Goal: Information Seeking & Learning: Learn about a topic

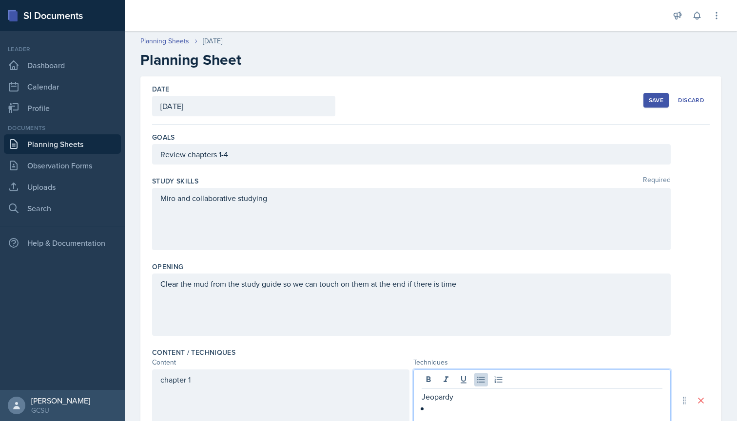
scroll to position [174, 0]
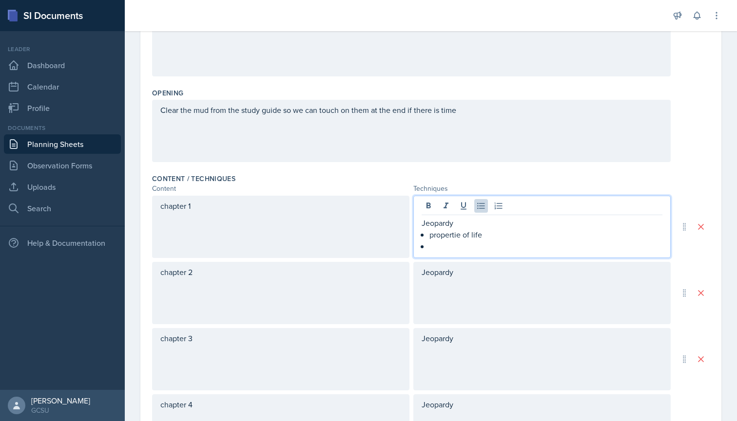
click at [455, 237] on p "propertie of life" at bounding box center [545, 235] width 233 height 12
click at [454, 250] on p at bounding box center [545, 247] width 233 height 12
click at [468, 273] on div "Jeopardy" at bounding box center [541, 293] width 257 height 62
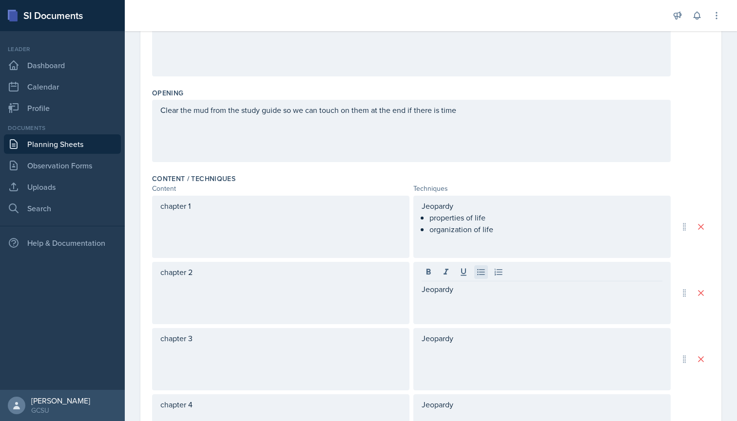
click at [484, 273] on icon at bounding box center [481, 272] width 10 height 10
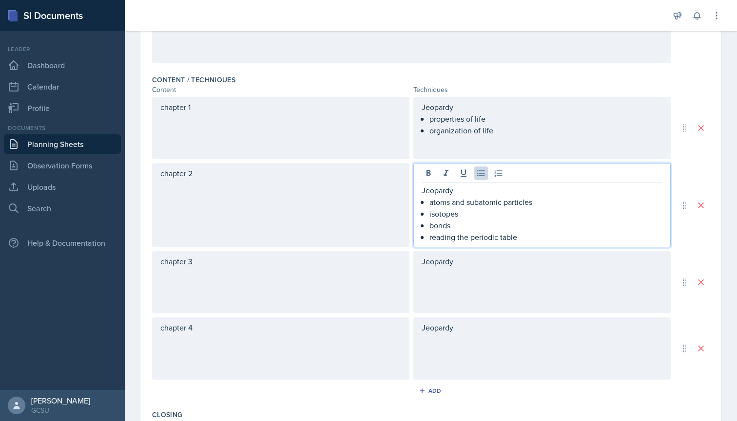
scroll to position [284, 0]
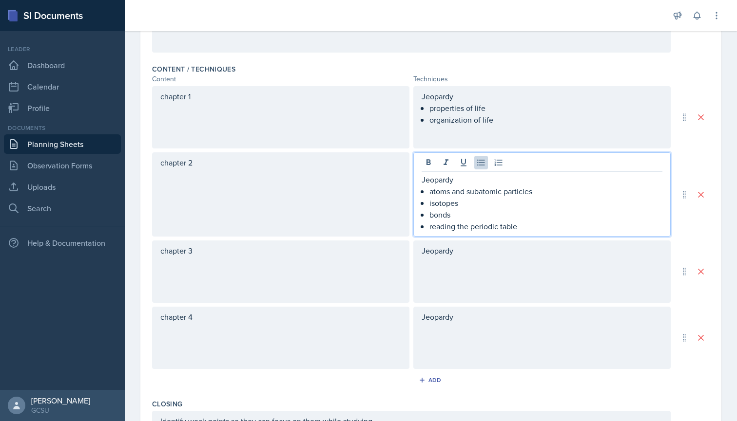
click at [480, 260] on div "Jeopardy" at bounding box center [541, 272] width 257 height 62
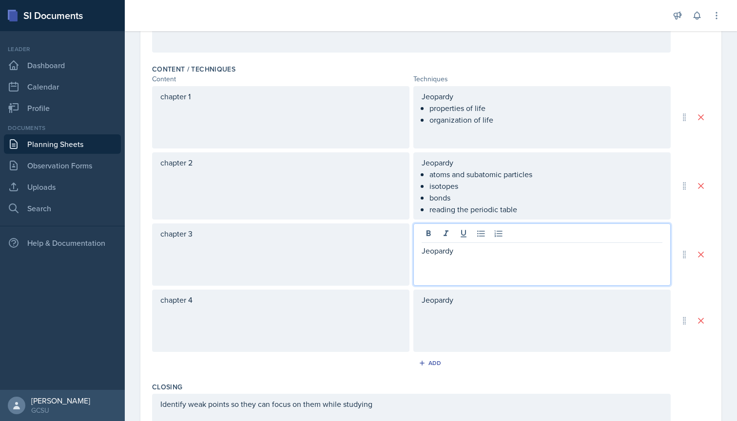
click at [473, 251] on p "Jeopardy" at bounding box center [541, 251] width 241 height 12
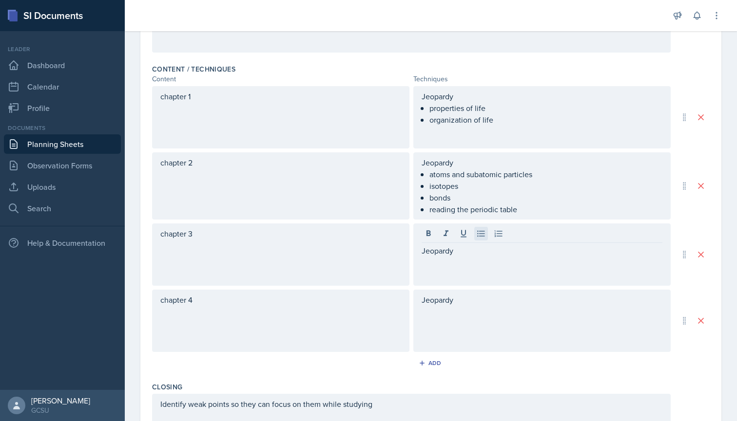
click at [482, 231] on icon at bounding box center [481, 234] width 10 height 10
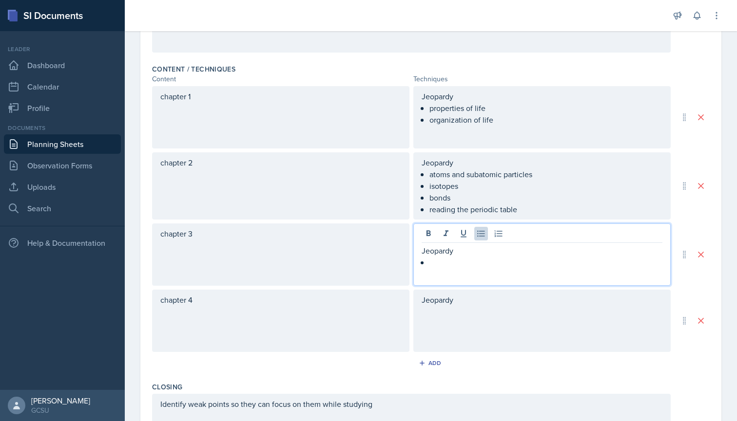
click at [455, 303] on div "Jeopardy" at bounding box center [541, 321] width 257 height 62
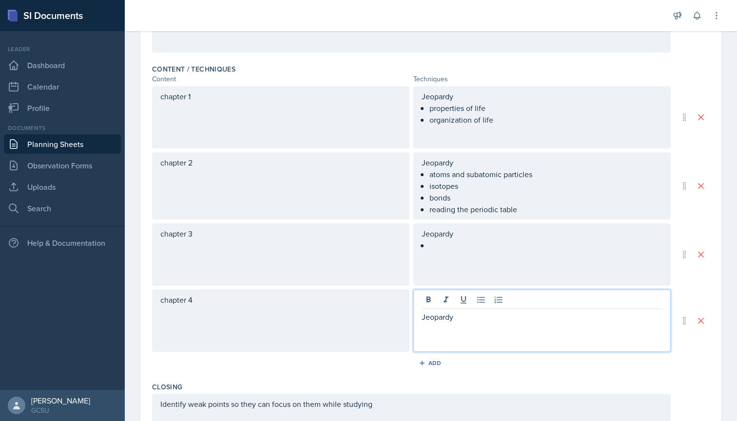
click at [464, 309] on div "Jeopardy" at bounding box center [541, 321] width 257 height 62
click at [463, 318] on p "Jeopardy" at bounding box center [541, 317] width 241 height 12
click at [478, 301] on icon at bounding box center [481, 300] width 10 height 10
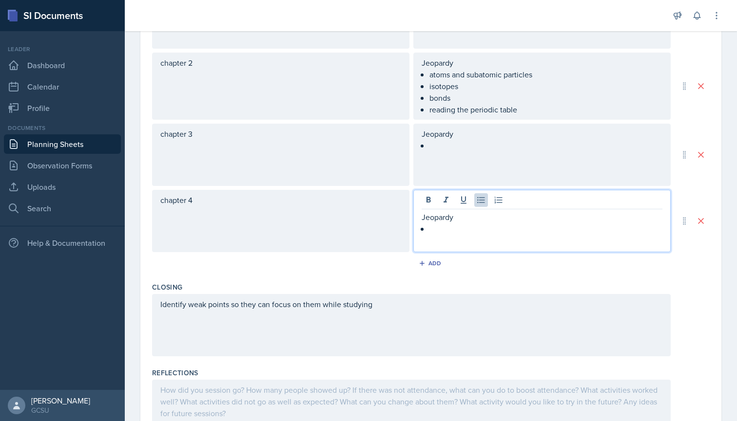
click at [435, 144] on div "Jeopardy" at bounding box center [541, 155] width 257 height 62
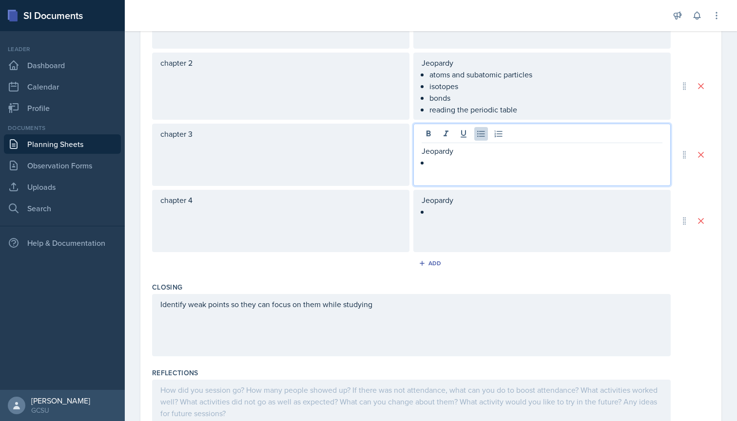
click at [436, 163] on p at bounding box center [545, 163] width 233 height 12
click at [501, 175] on p "properties of water" at bounding box center [545, 175] width 233 height 12
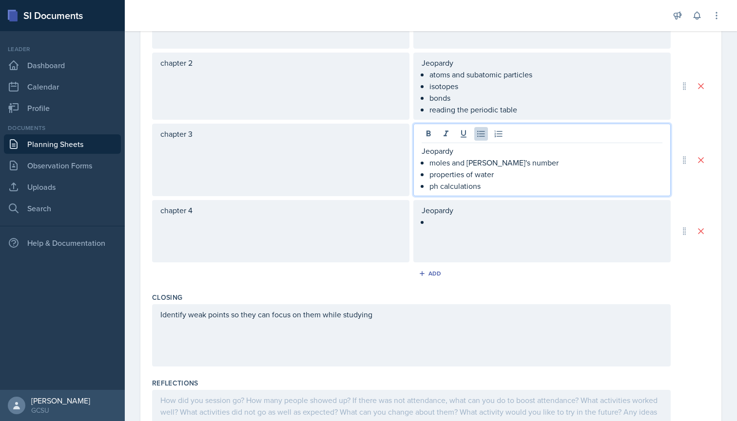
click at [438, 222] on div "Jeopardy" at bounding box center [541, 216] width 241 height 23
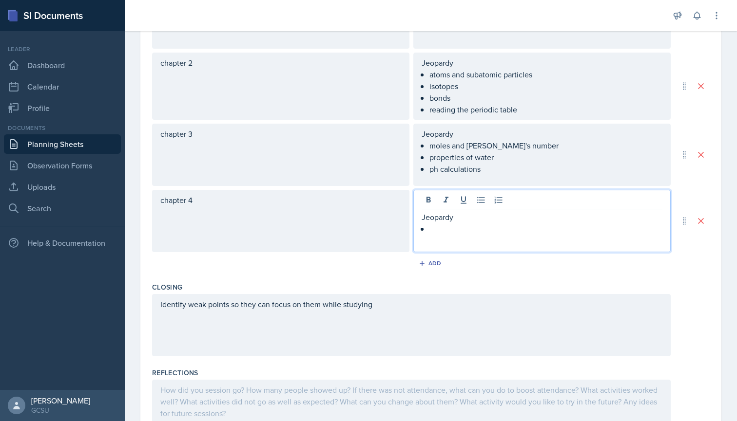
click at [472, 216] on p "Jeopardy" at bounding box center [541, 217] width 241 height 12
